Goal: Task Accomplishment & Management: Manage account settings

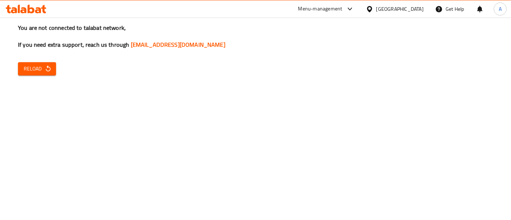
click at [29, 72] on span "Reload" at bounding box center [37, 68] width 27 height 9
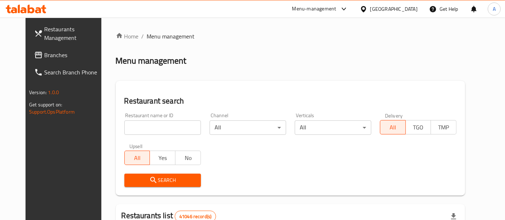
click at [144, 126] on input "search" at bounding box center [162, 127] width 77 height 14
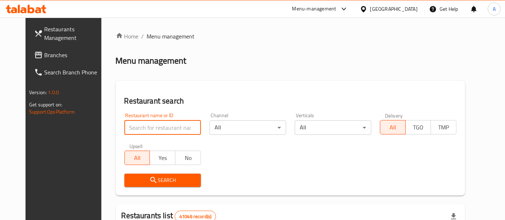
paste input "668089"
type input "668089"
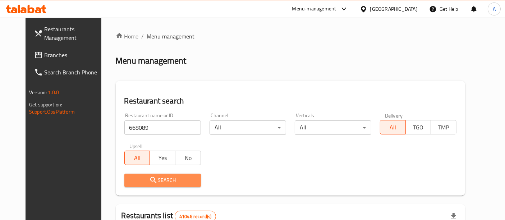
click at [159, 178] on span "Search" at bounding box center [162, 180] width 65 height 9
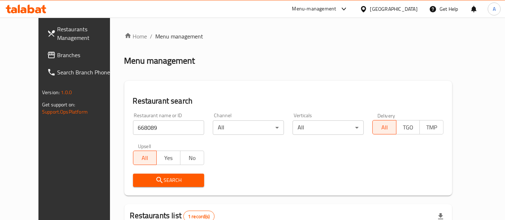
scroll to position [94, 0]
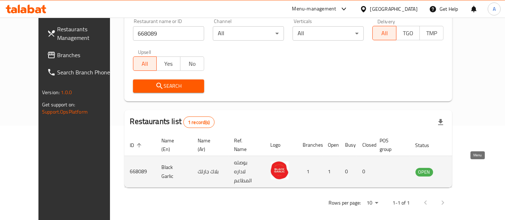
click at [461, 169] on icon "enhanced table" at bounding box center [458, 172] width 8 height 6
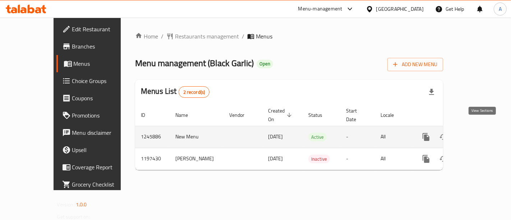
click at [480, 134] on icon "enhanced table" at bounding box center [478, 137] width 6 height 6
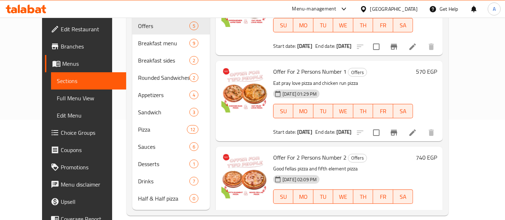
scroll to position [22, 0]
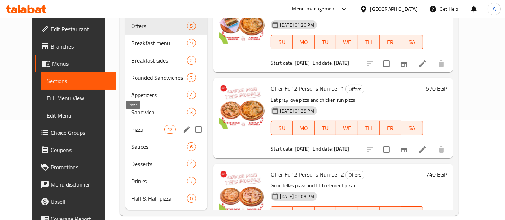
click at [146, 125] on span "Pizza" at bounding box center [147, 129] width 33 height 9
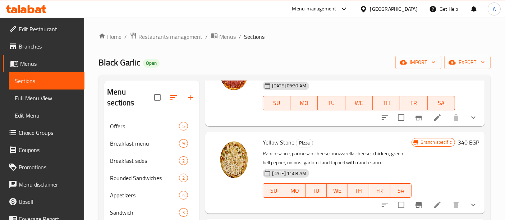
scroll to position [352, 0]
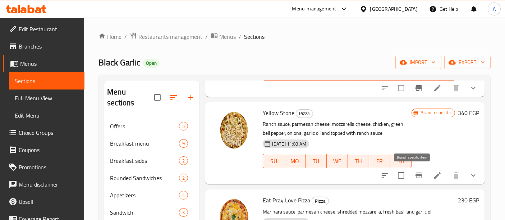
click at [410, 178] on button "Branch-specific-item" at bounding box center [418, 175] width 17 height 17
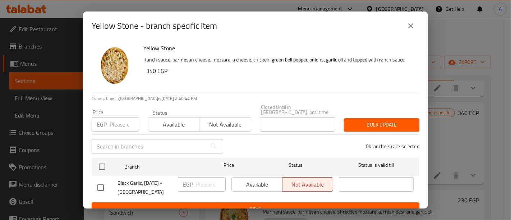
click at [409, 30] on button "close" at bounding box center [410, 25] width 17 height 17
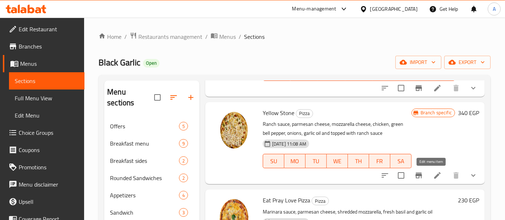
click at [433, 176] on icon at bounding box center [437, 175] width 9 height 9
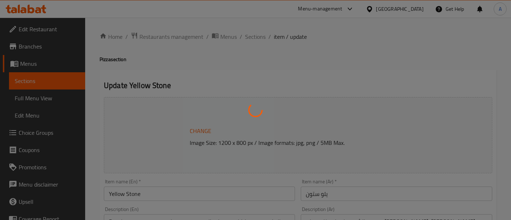
type input "الاضافات"
type input "0"
type input "5"
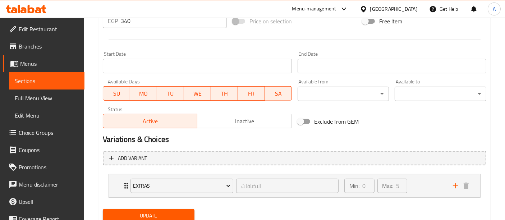
scroll to position [309, 0]
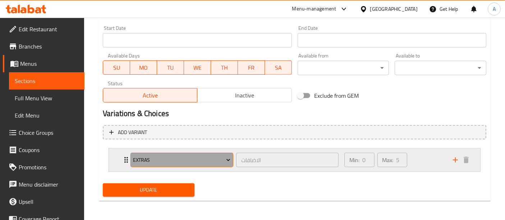
click at [211, 157] on span "Extras" at bounding box center [181, 160] width 97 height 9
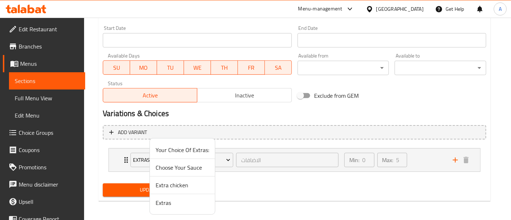
click at [95, 148] on div at bounding box center [255, 110] width 511 height 220
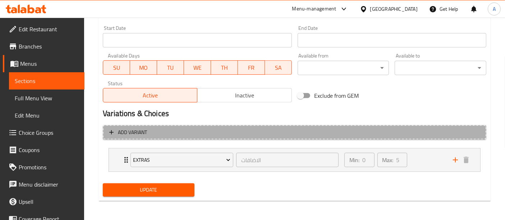
click at [148, 138] on button "Add variant" at bounding box center [294, 132] width 383 height 15
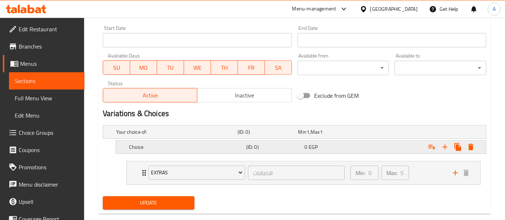
click at [197, 146] on h5 "Choice" at bounding box center [186, 146] width 114 height 7
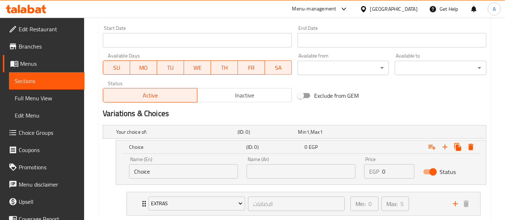
click at [221, 113] on h2 "Variations & Choices" at bounding box center [294, 113] width 383 height 11
click at [474, 145] on icon "Expand" at bounding box center [470, 147] width 9 height 9
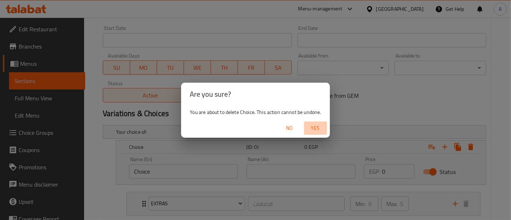
click at [315, 126] on span "Yes" at bounding box center [315, 128] width 17 height 9
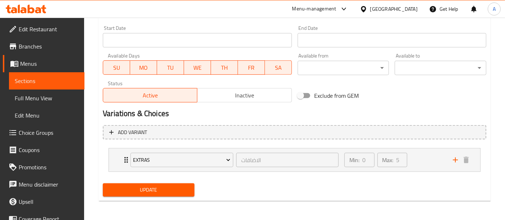
drag, startPoint x: 126, startPoint y: 156, endPoint x: 129, endPoint y: 174, distance: 18.5
click at [129, 174] on nav "Extras الاضافات ​ Min: 0 ​ Max: 5 ​ Black Olives (ID: 1849222413) 115 EGP Name …" at bounding box center [294, 159] width 383 height 35
click at [123, 158] on icon "Expand" at bounding box center [126, 160] width 9 height 9
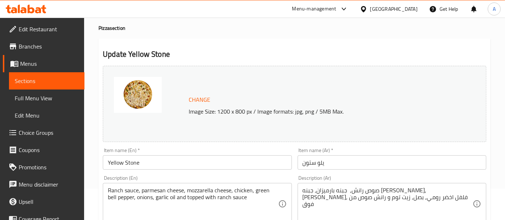
scroll to position [0, 0]
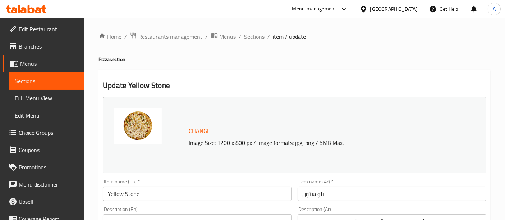
click at [336, 8] on div "Menu-management" at bounding box center [314, 9] width 44 height 9
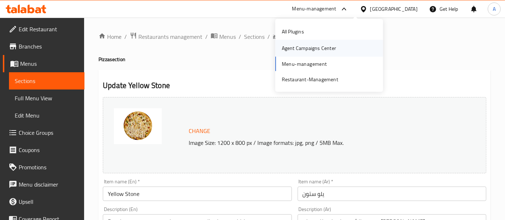
click at [298, 50] on div "Agent Campaigns Center" at bounding box center [309, 48] width 54 height 8
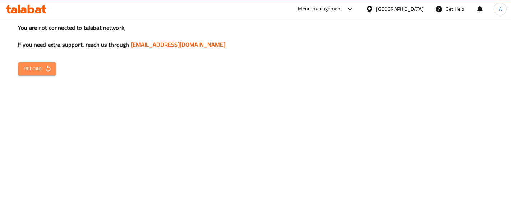
click at [25, 69] on span "Reload" at bounding box center [37, 68] width 27 height 9
click at [40, 72] on span "Reload" at bounding box center [37, 68] width 27 height 9
click at [43, 72] on span "Reload" at bounding box center [37, 68] width 27 height 9
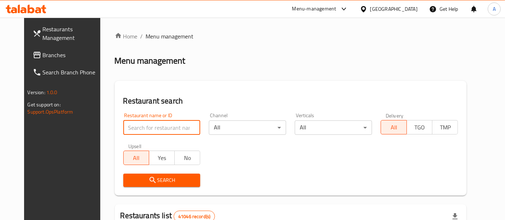
click at [163, 125] on input "search" at bounding box center [161, 127] width 77 height 14
paste input "668089"
type input "668089"
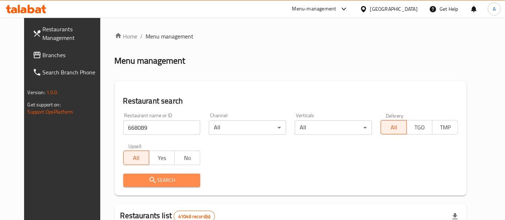
click at [158, 176] on span "Search" at bounding box center [162, 180] width 66 height 9
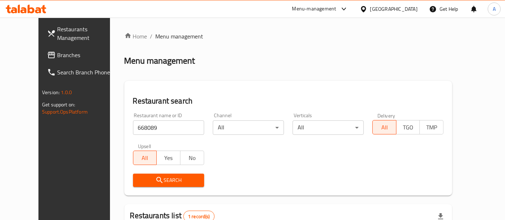
scroll to position [94, 0]
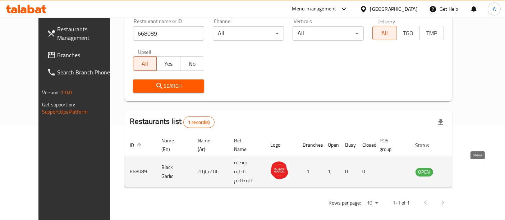
click at [461, 169] on icon "enhanced table" at bounding box center [458, 172] width 8 height 6
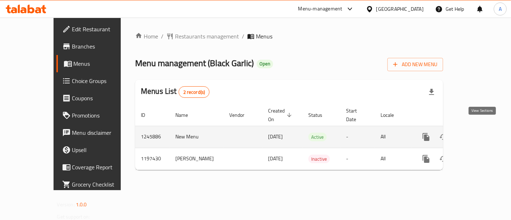
click at [482, 133] on icon "enhanced table" at bounding box center [478, 137] width 9 height 9
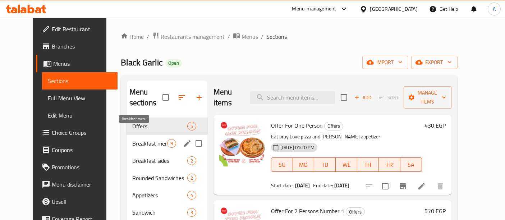
scroll to position [63, 0]
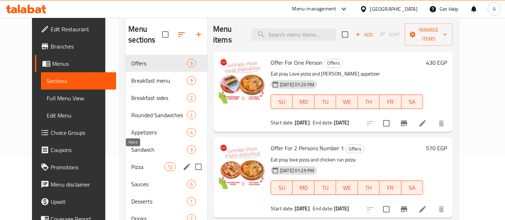
click at [133, 162] on span "Pizza" at bounding box center [147, 166] width 33 height 9
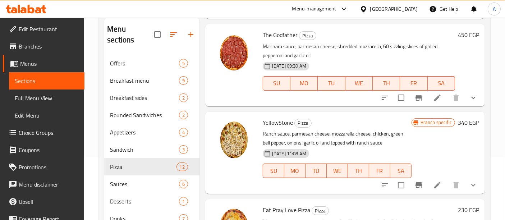
scroll to position [341, 0]
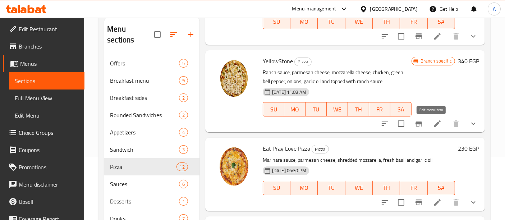
click at [433, 121] on icon at bounding box center [437, 123] width 9 height 9
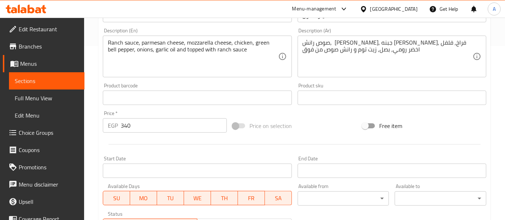
scroll to position [304, 0]
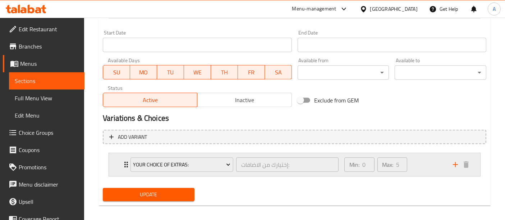
click at [433, 168] on div "Min: 0 ​ Max: 5 ​" at bounding box center [394, 164] width 109 height 23
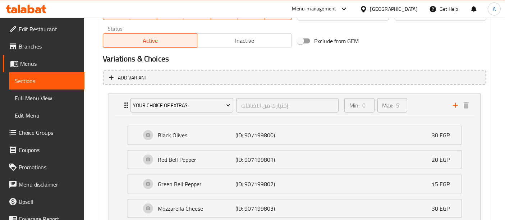
scroll to position [364, 0]
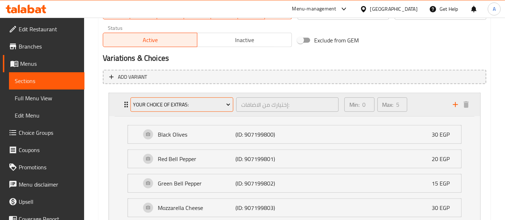
click at [194, 100] on span "Your Choice Of Extras:" at bounding box center [181, 104] width 97 height 9
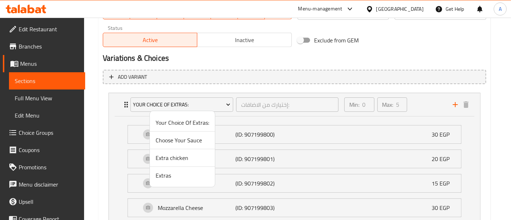
click at [90, 114] on div at bounding box center [255, 110] width 511 height 220
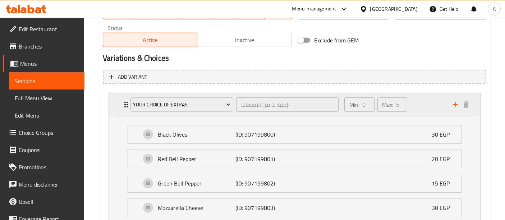
click at [114, 102] on div "Your Choice Of Extras: إختيارك من الاضافات: ​ Min: 0 ​ Max: 5 ​" at bounding box center [294, 104] width 371 height 23
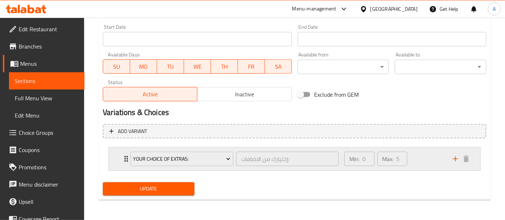
scroll to position [309, 0]
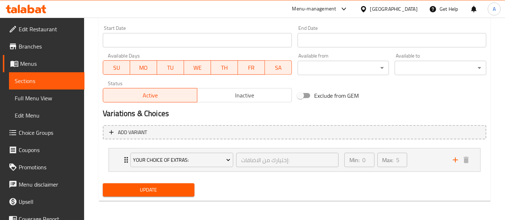
click at [37, 132] on span "Choice Groups" at bounding box center [49, 132] width 60 height 9
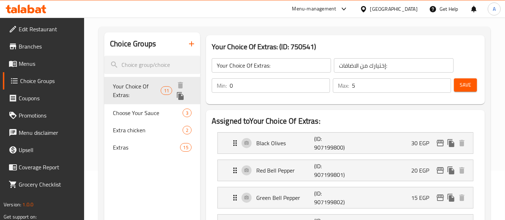
scroll to position [50, 0]
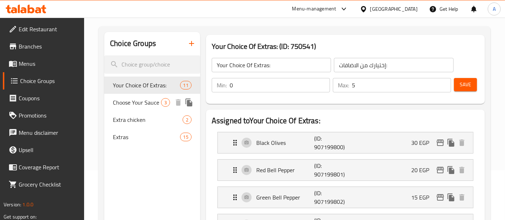
click at [152, 103] on span "Choose Your Sauce" at bounding box center [137, 102] width 48 height 9
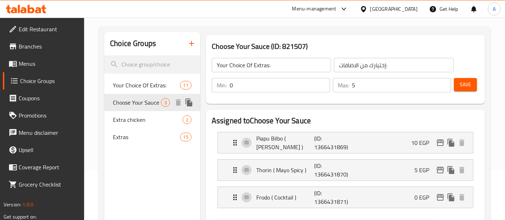
type input "Choose Your Sauce"
type input "اختار الصوص"
type input "1"
click at [142, 121] on span "Extra chicken" at bounding box center [137, 119] width 48 height 9
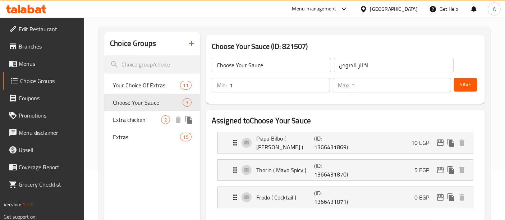
type input "Extra chicken"
type input "اضافة فراخ"
type input "0"
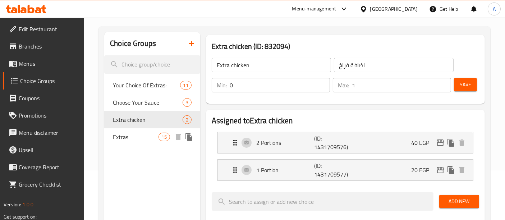
click at [123, 141] on span "Extras" at bounding box center [135, 137] width 45 height 9
type input "Extras"
type input "الاضافات"
type input "5"
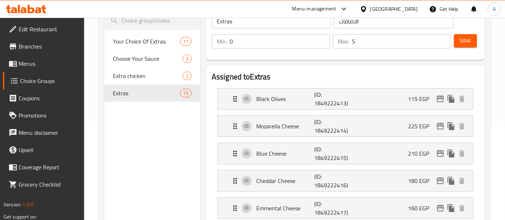
scroll to position [84, 0]
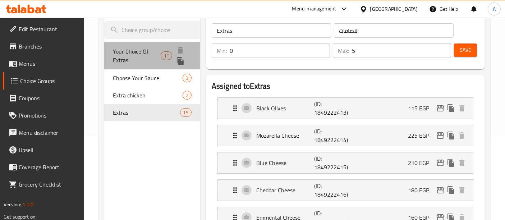
click at [157, 56] on span "Your Choice Of Extras:" at bounding box center [137, 55] width 48 height 17
type input "Your Choice Of Extras:"
type input "إختيارك من الاضافات:"
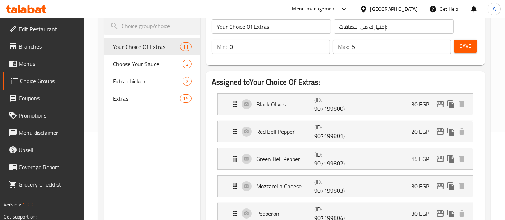
scroll to position [0, 0]
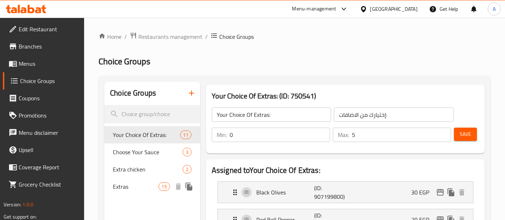
click at [141, 183] on span "Extras" at bounding box center [135, 186] width 45 height 9
type input "Extras"
type input "الاضافات"
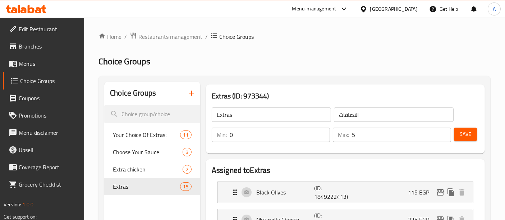
click at [35, 66] on span "Menus" at bounding box center [49, 63] width 60 height 9
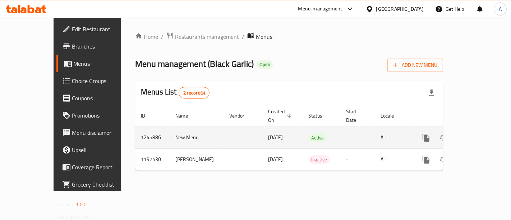
click at [482, 133] on icon "enhanced table" at bounding box center [478, 137] width 9 height 9
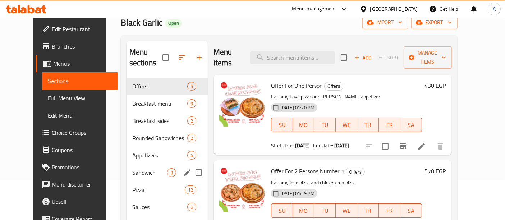
scroll to position [41, 0]
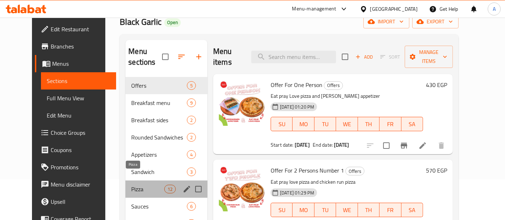
click at [142, 185] on span "Pizza" at bounding box center [147, 189] width 33 height 9
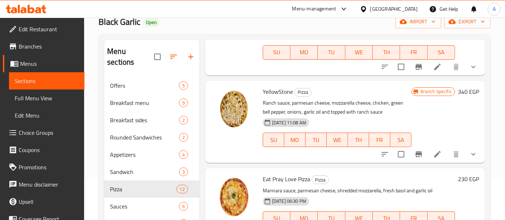
scroll to position [333, 0]
click at [434, 153] on icon at bounding box center [437, 154] width 6 height 6
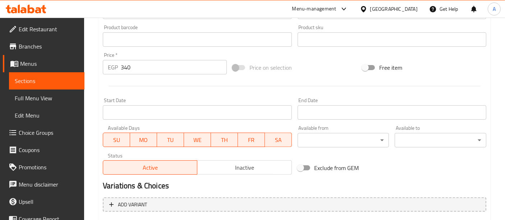
scroll to position [309, 0]
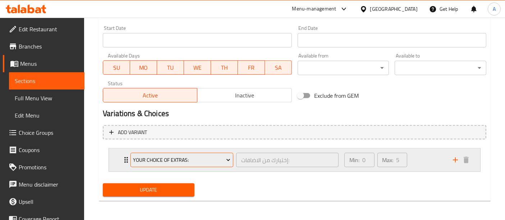
click at [189, 162] on span "Your Choice Of Extras:" at bounding box center [181, 160] width 97 height 9
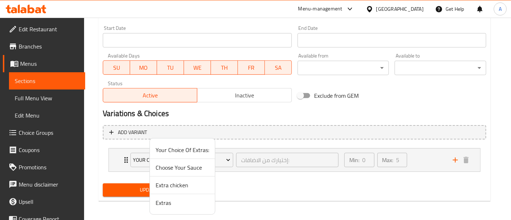
click at [170, 205] on span "Extras" at bounding box center [183, 202] width 54 height 9
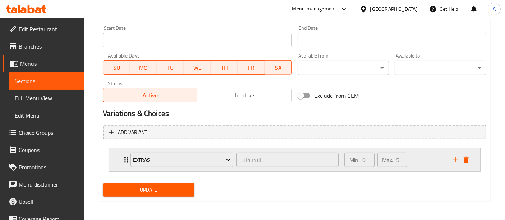
click at [417, 164] on div "Min: 0 ​ Max: 5 ​" at bounding box center [394, 159] width 109 height 23
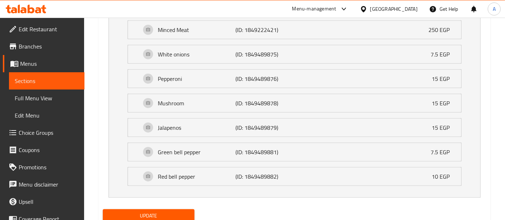
scroll to position [687, 0]
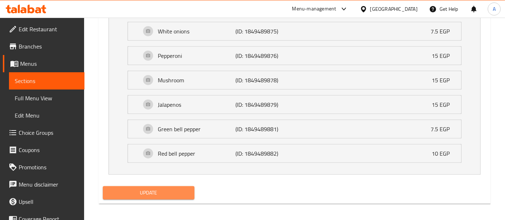
click at [183, 188] on span "Update" at bounding box center [149, 192] width 80 height 9
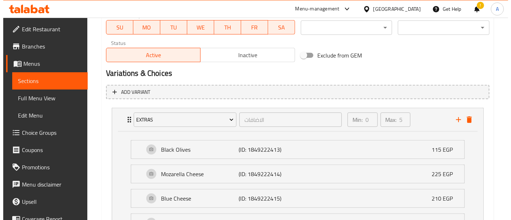
scroll to position [349, 0]
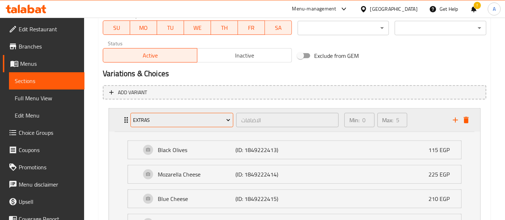
click at [220, 120] on span "Extras" at bounding box center [181, 120] width 97 height 9
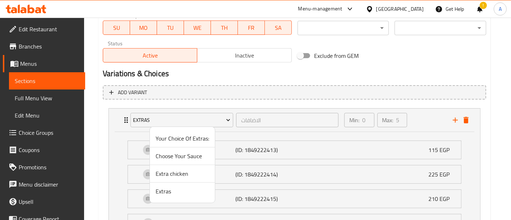
click at [186, 142] on span "Your Choice Of Extras:" at bounding box center [183, 138] width 54 height 9
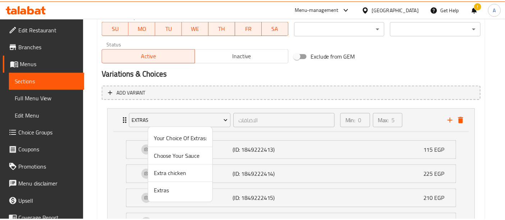
scroll to position [309, 0]
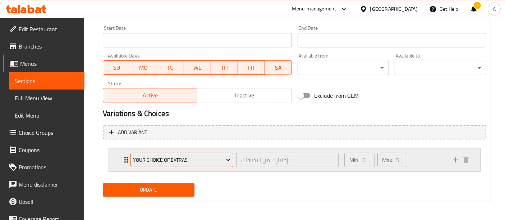
click at [206, 159] on span "Your Choice Of Extras:" at bounding box center [181, 160] width 97 height 9
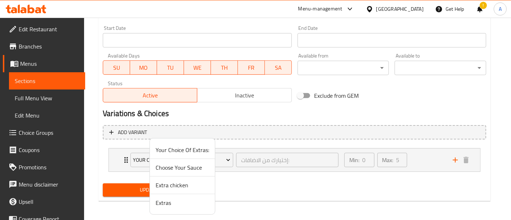
click at [202, 147] on span "Your Choice Of Extras:" at bounding box center [183, 150] width 54 height 9
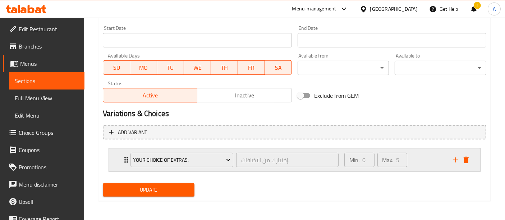
click at [414, 162] on div "Min: 0 ​ Max: 5 ​" at bounding box center [394, 159] width 109 height 23
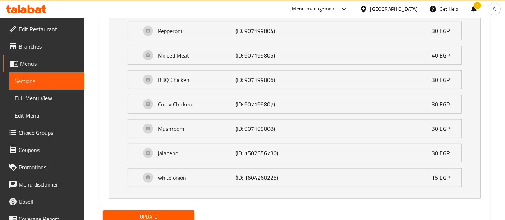
scroll to position [566, 0]
click at [177, 213] on span "Update" at bounding box center [149, 216] width 80 height 9
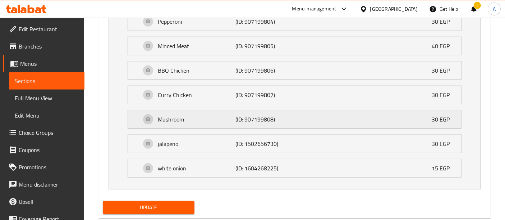
scroll to position [580, 0]
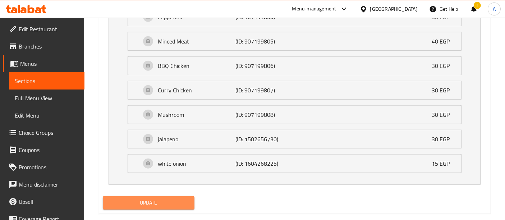
click at [184, 200] on span "Update" at bounding box center [149, 202] width 80 height 9
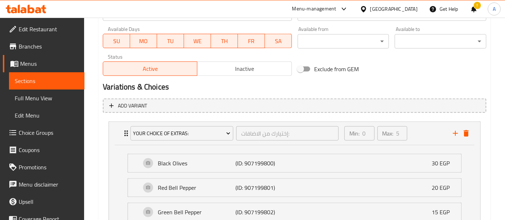
scroll to position [333, 0]
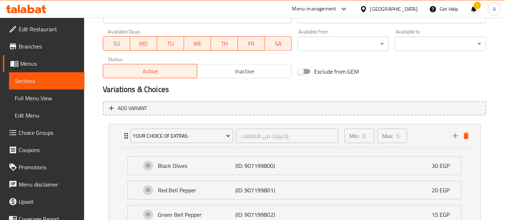
click at [414, 83] on div "Variations & Choices" at bounding box center [294, 89] width 389 height 17
click at [427, 131] on div "Min: 0 ​ Max: 5 ​" at bounding box center [394, 135] width 109 height 23
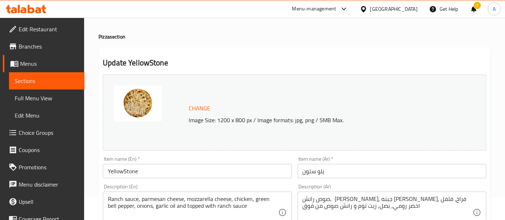
scroll to position [0, 0]
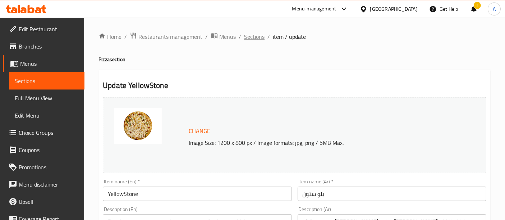
click at [247, 37] on span "Sections" at bounding box center [254, 36] width 20 height 9
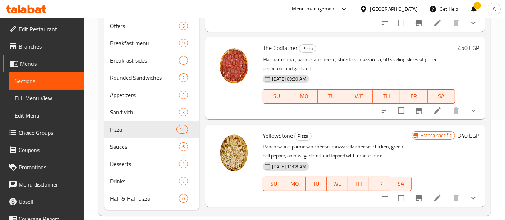
scroll to position [230, 0]
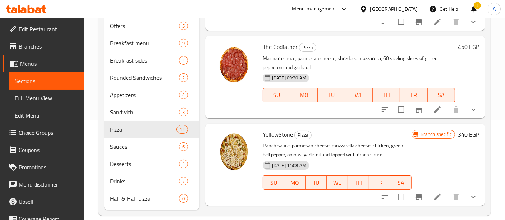
click at [434, 195] on icon at bounding box center [437, 197] width 6 height 6
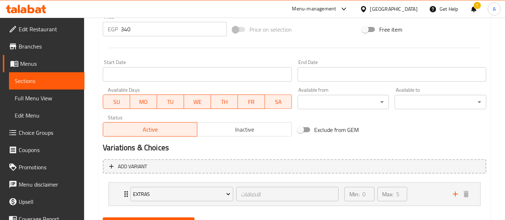
scroll to position [309, 0]
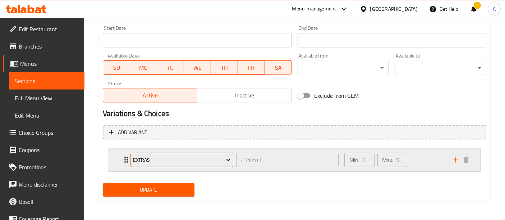
click at [212, 156] on span "Extras" at bounding box center [181, 160] width 97 height 9
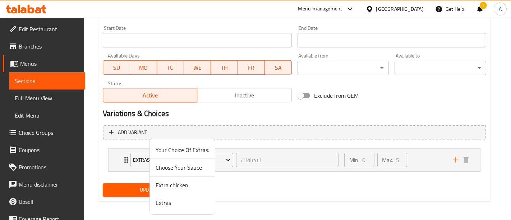
click at [197, 152] on span "Your Choice Of Extras:" at bounding box center [183, 150] width 54 height 9
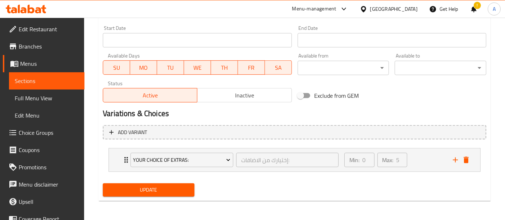
click at [166, 190] on span "Update" at bounding box center [149, 189] width 80 height 9
